Goal: Task Accomplishment & Management: Manage account settings

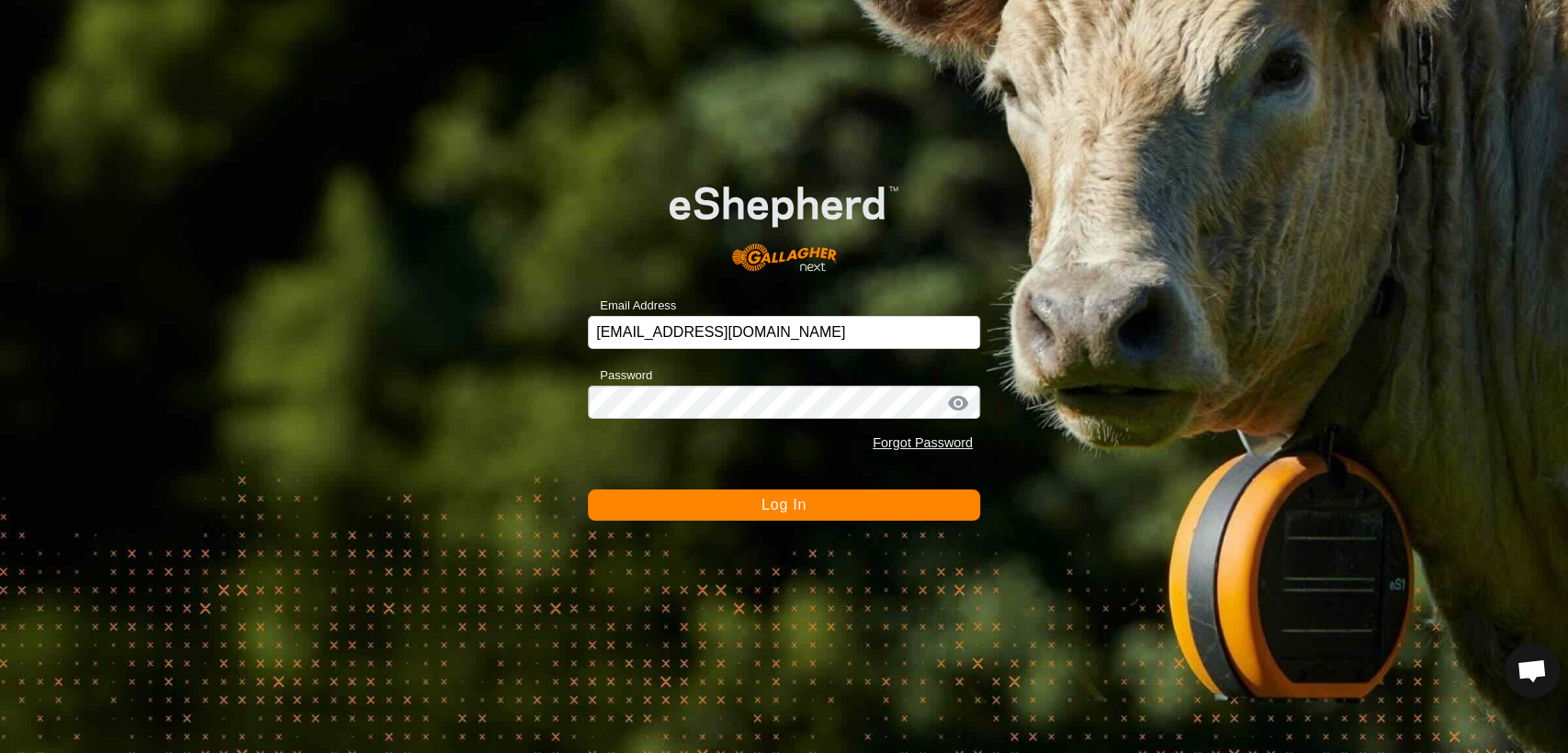
click at [719, 509] on button "Log In" at bounding box center [784, 506] width 392 height 32
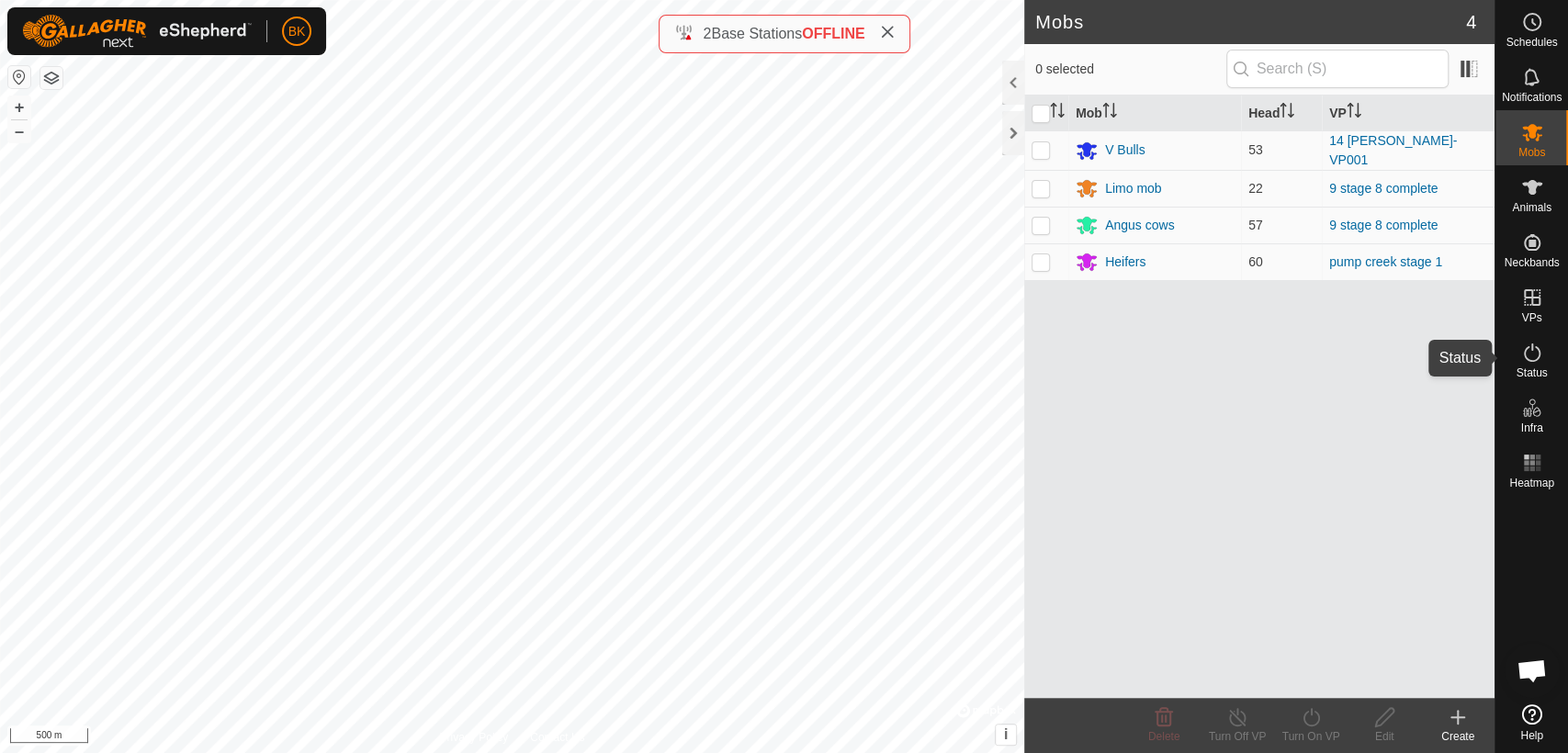
click at [1534, 356] on icon at bounding box center [1533, 353] width 22 height 22
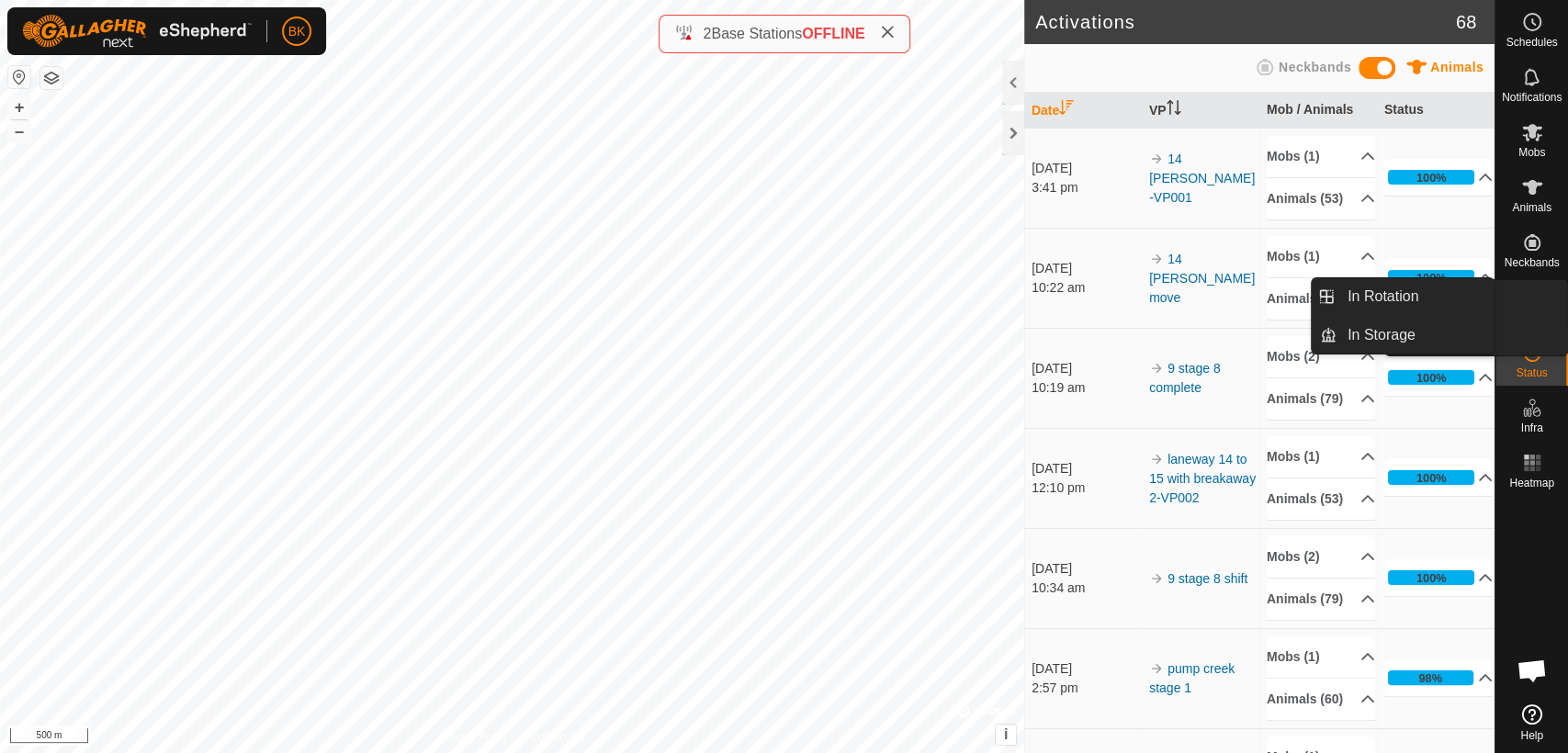
click at [1531, 319] on link "In Storage" at bounding box center [1488, 336] width 157 height 36
click at [1459, 293] on link "In Rotation" at bounding box center [1415, 296] width 157 height 36
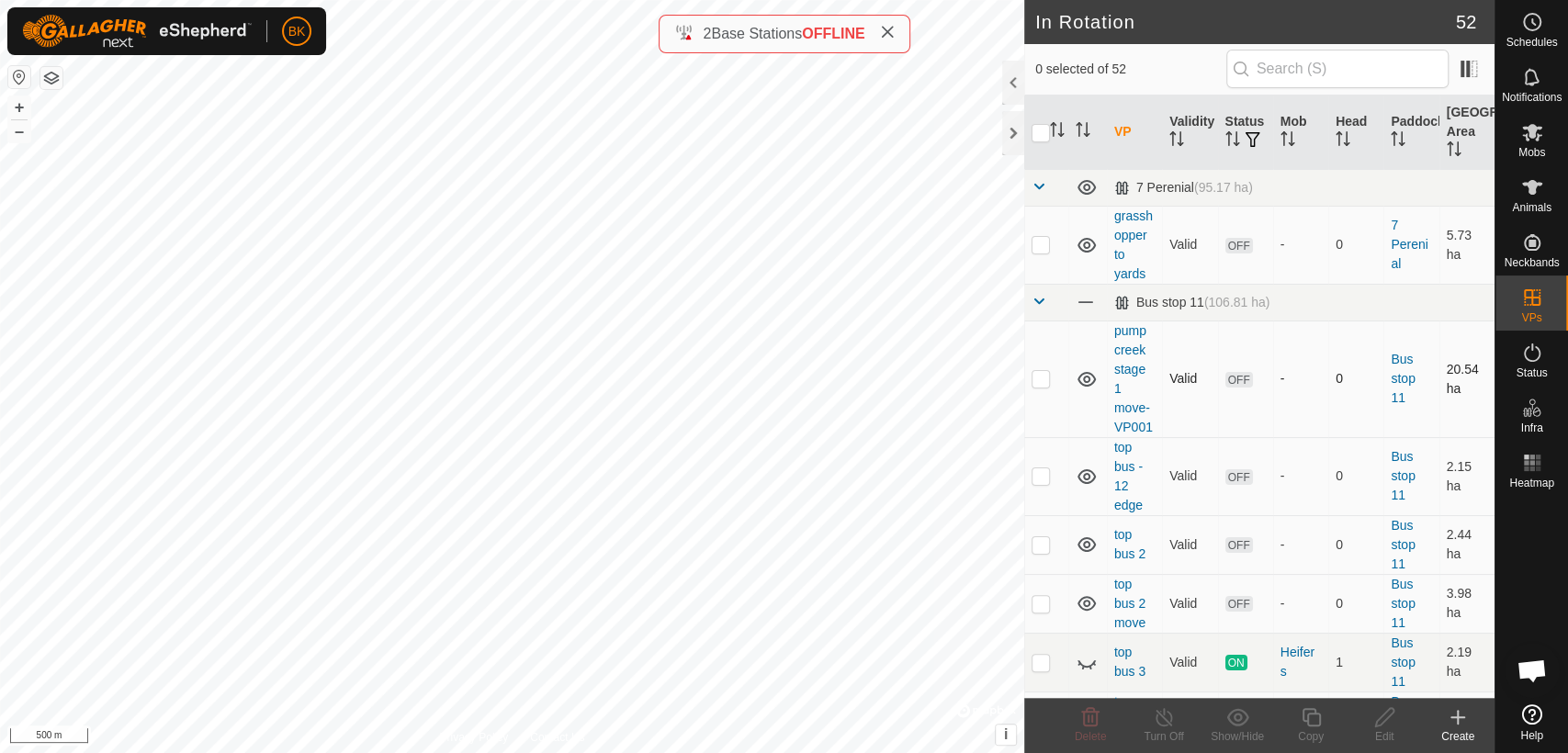
click at [1208, 437] on td "Valid" at bounding box center [1189, 378] width 55 height 116
click at [1495, 687] on div at bounding box center [1532, 596] width 73 height 201
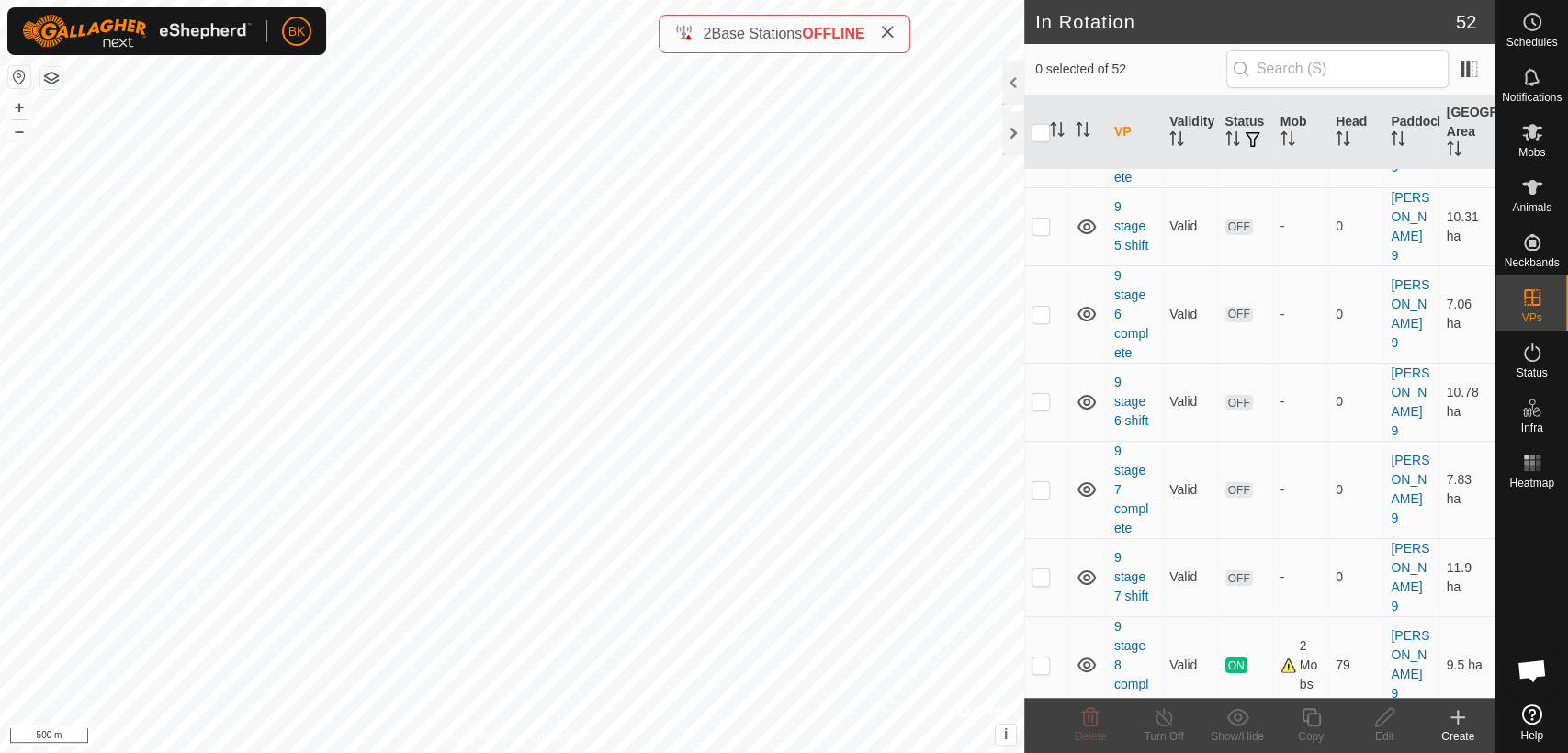
scroll to position [3987, 0]
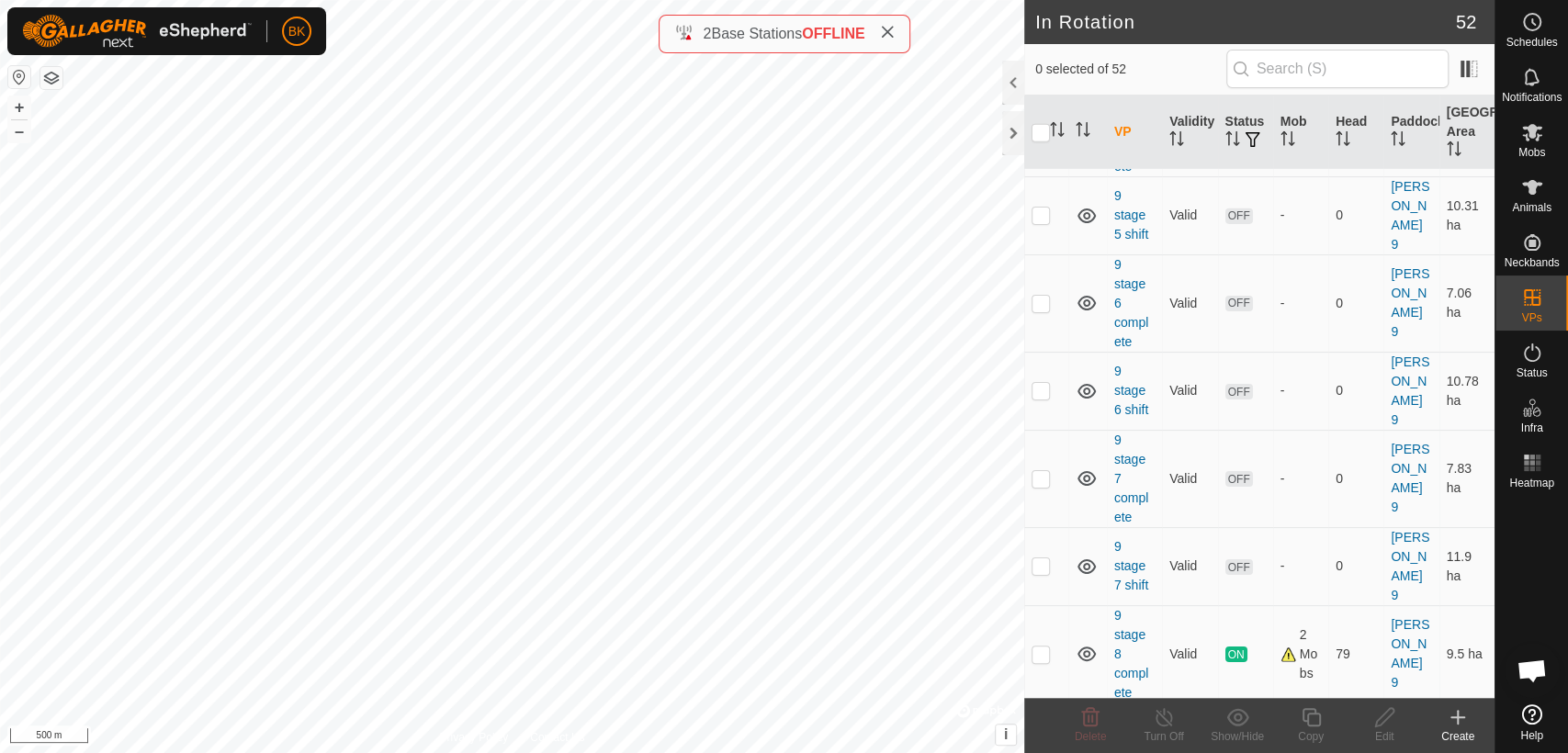
click at [1038, 734] on p-checkbox at bounding box center [1041, 742] width 19 height 15
checkbox input "true"
click at [1385, 722] on icon at bounding box center [1384, 718] width 23 height 22
